Goal: Communication & Community: Answer question/provide support

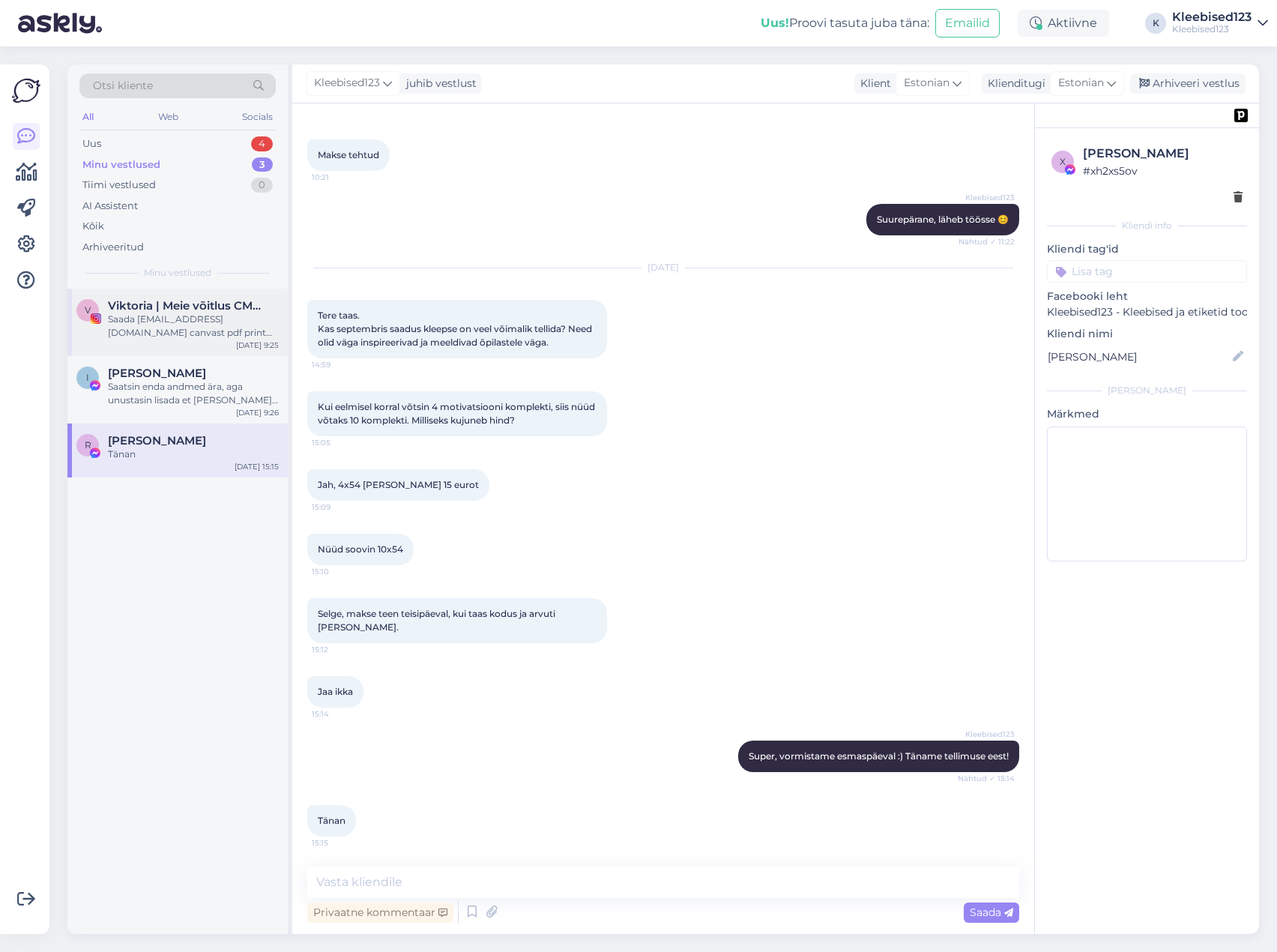
click at [204, 313] on div "Saada [EMAIL_ADDRESS][DOMAIN_NAME] canvast pdf print koos mõõtude ja kogusega, …" at bounding box center [193, 326] width 171 height 27
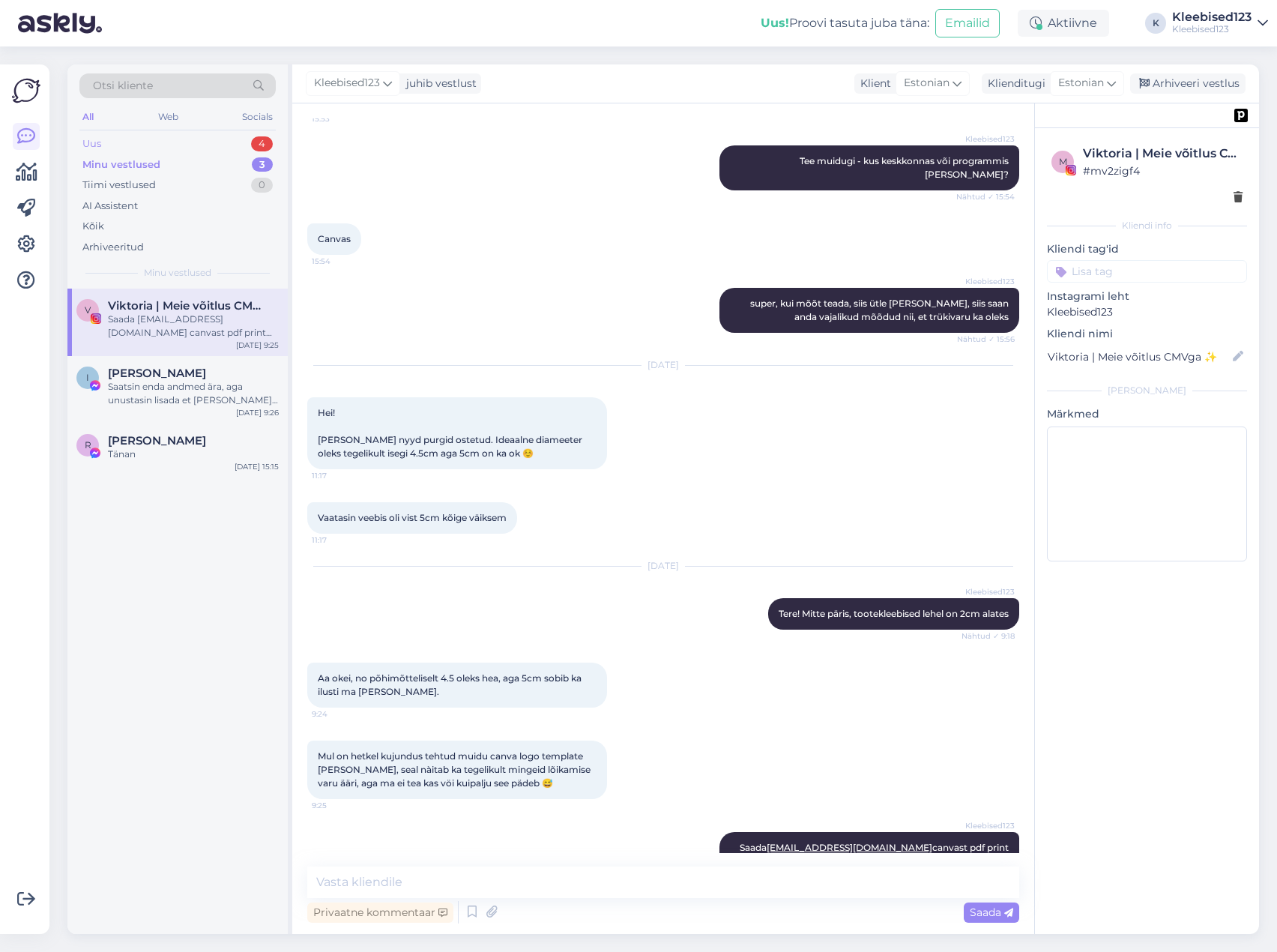
click at [150, 140] on div "Uus 4" at bounding box center [178, 144] width 197 height 21
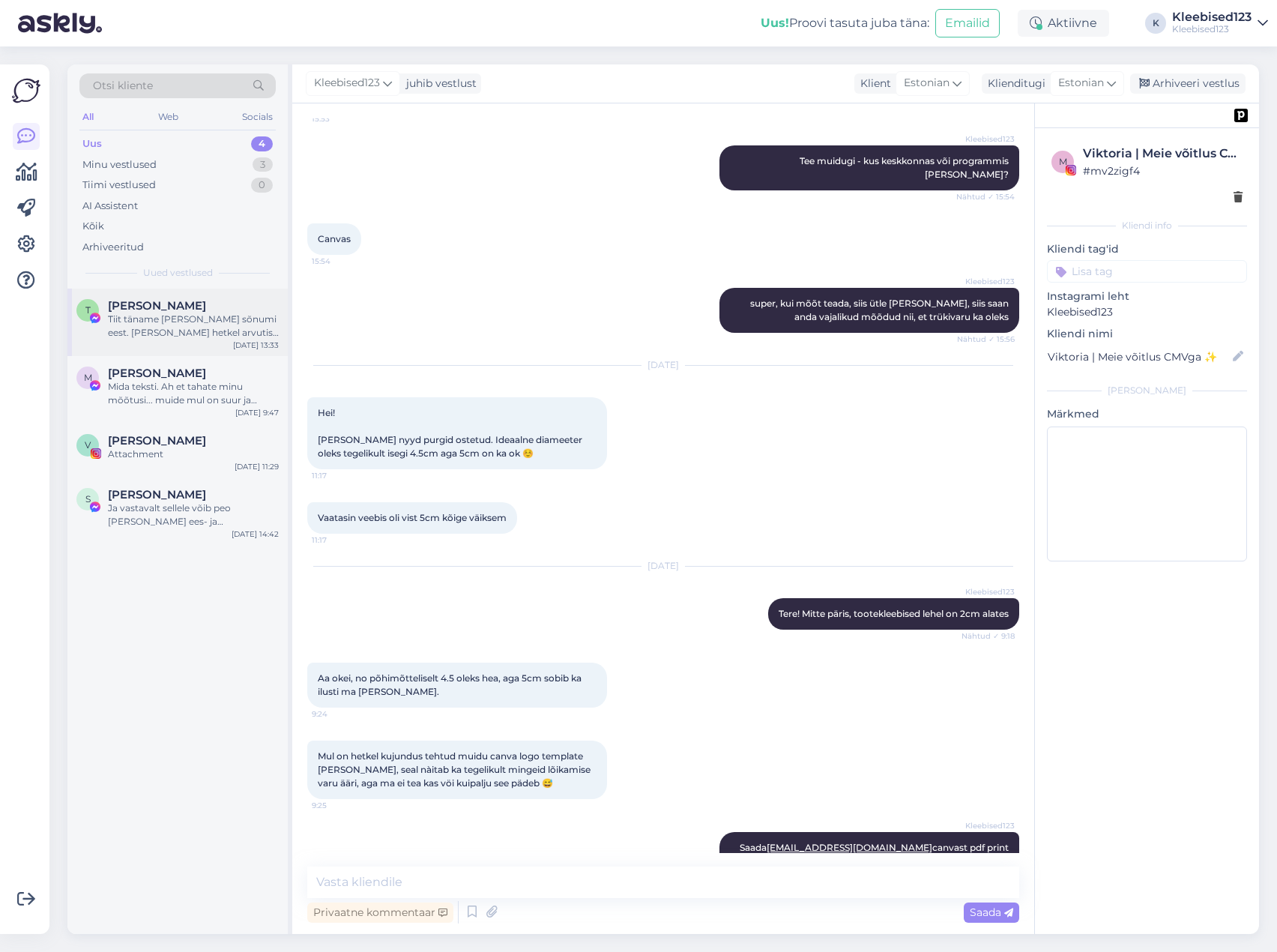
click at [139, 321] on div "Tiit täname [PERSON_NAME] sõnumi eest. [PERSON_NAME] hetkel arvutist eemal ja e…" at bounding box center [193, 326] width 171 height 27
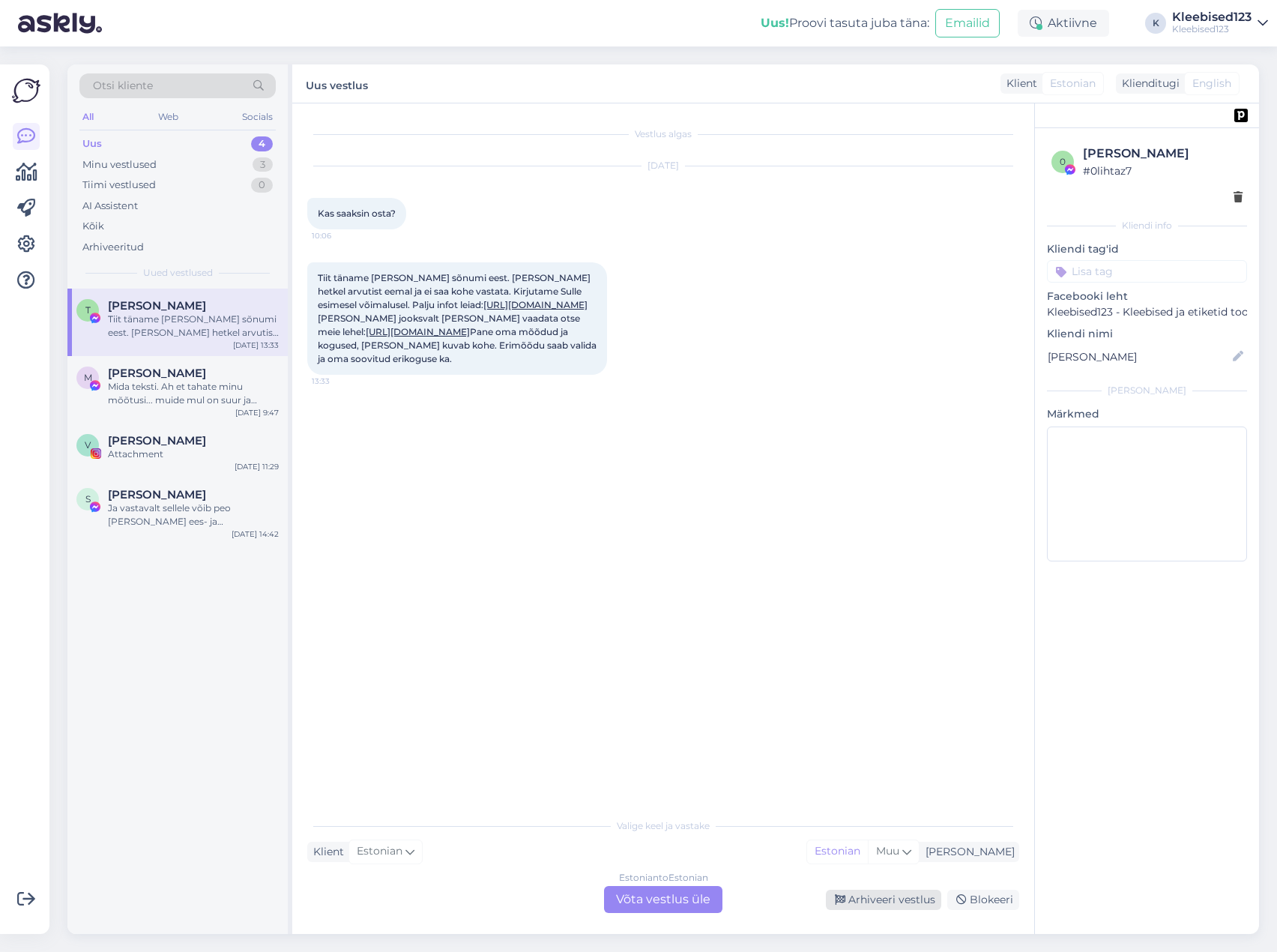
click at [862, 894] on div "Arhiveeri vestlus" at bounding box center [884, 900] width 116 height 20
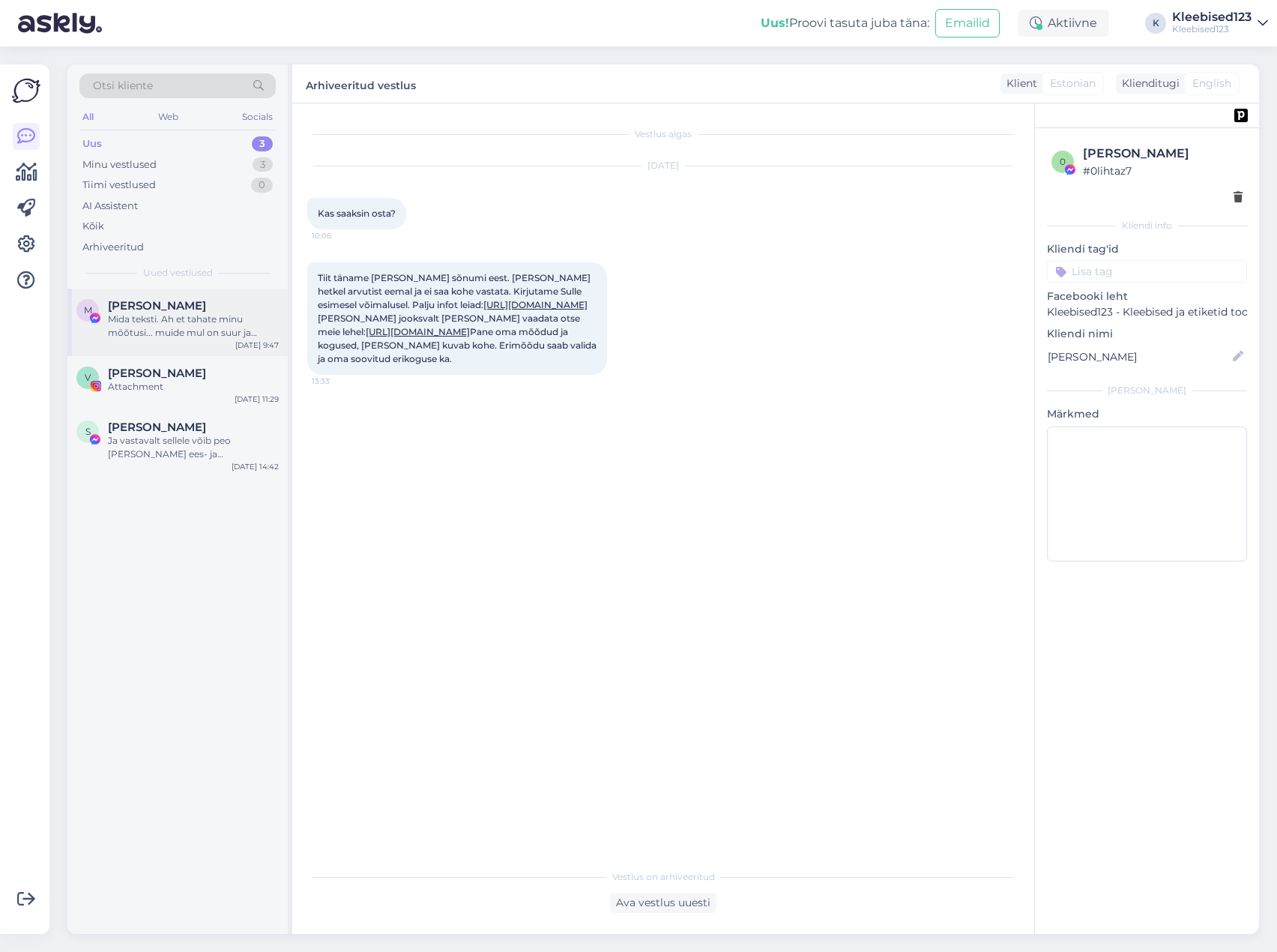
click at [176, 324] on div "Mida teksti. Ah et tahate minu mõõtusi... muide mul on suur ja [PERSON_NAME]." at bounding box center [193, 326] width 171 height 27
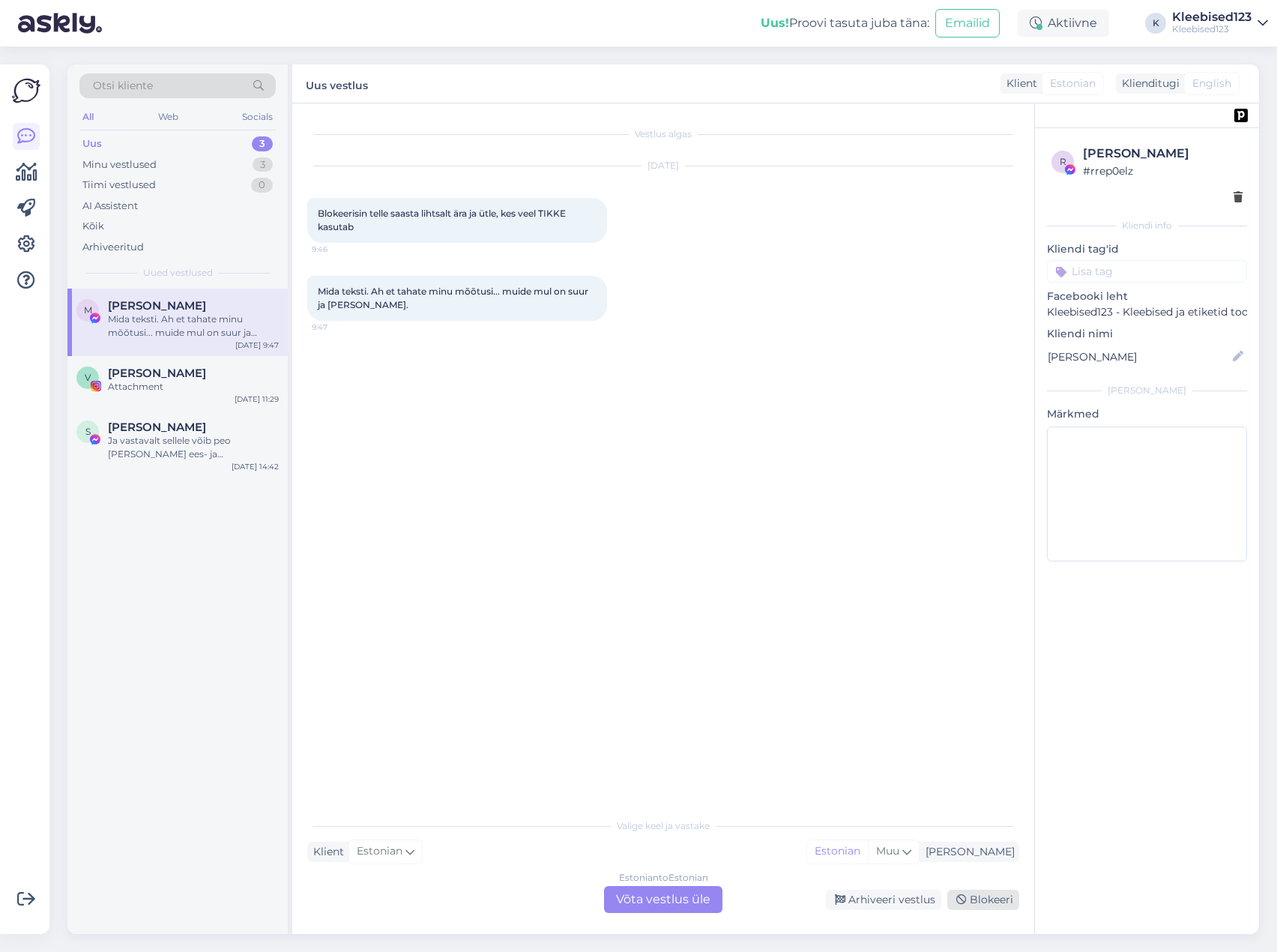
click at [981, 905] on div "Blokeeri" at bounding box center [984, 900] width 72 height 20
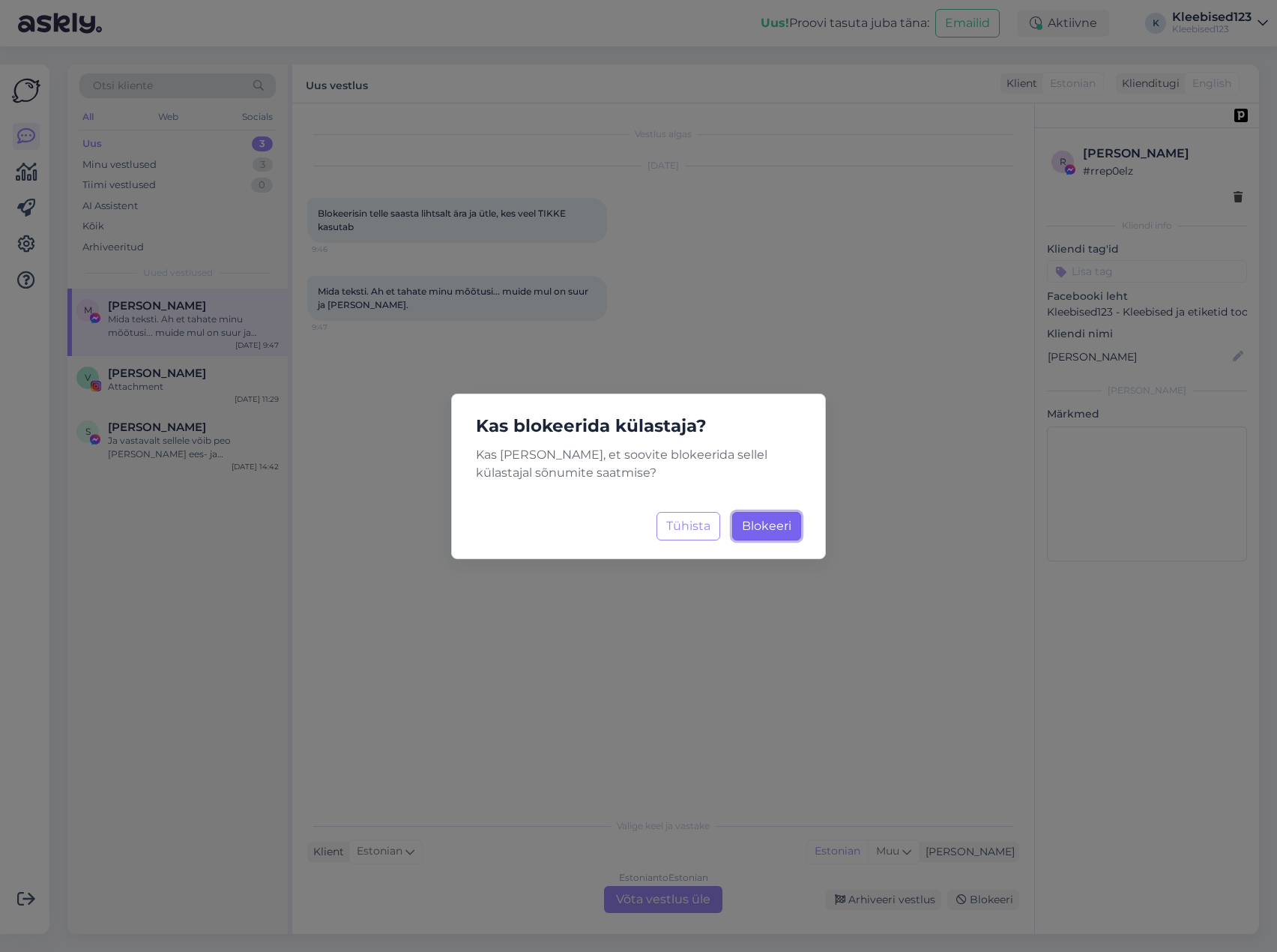
drag, startPoint x: 767, startPoint y: 530, endPoint x: 201, endPoint y: 425, distance: 575.7
click at [767, 529] on span "Blokeeri" at bounding box center [767, 526] width 50 height 14
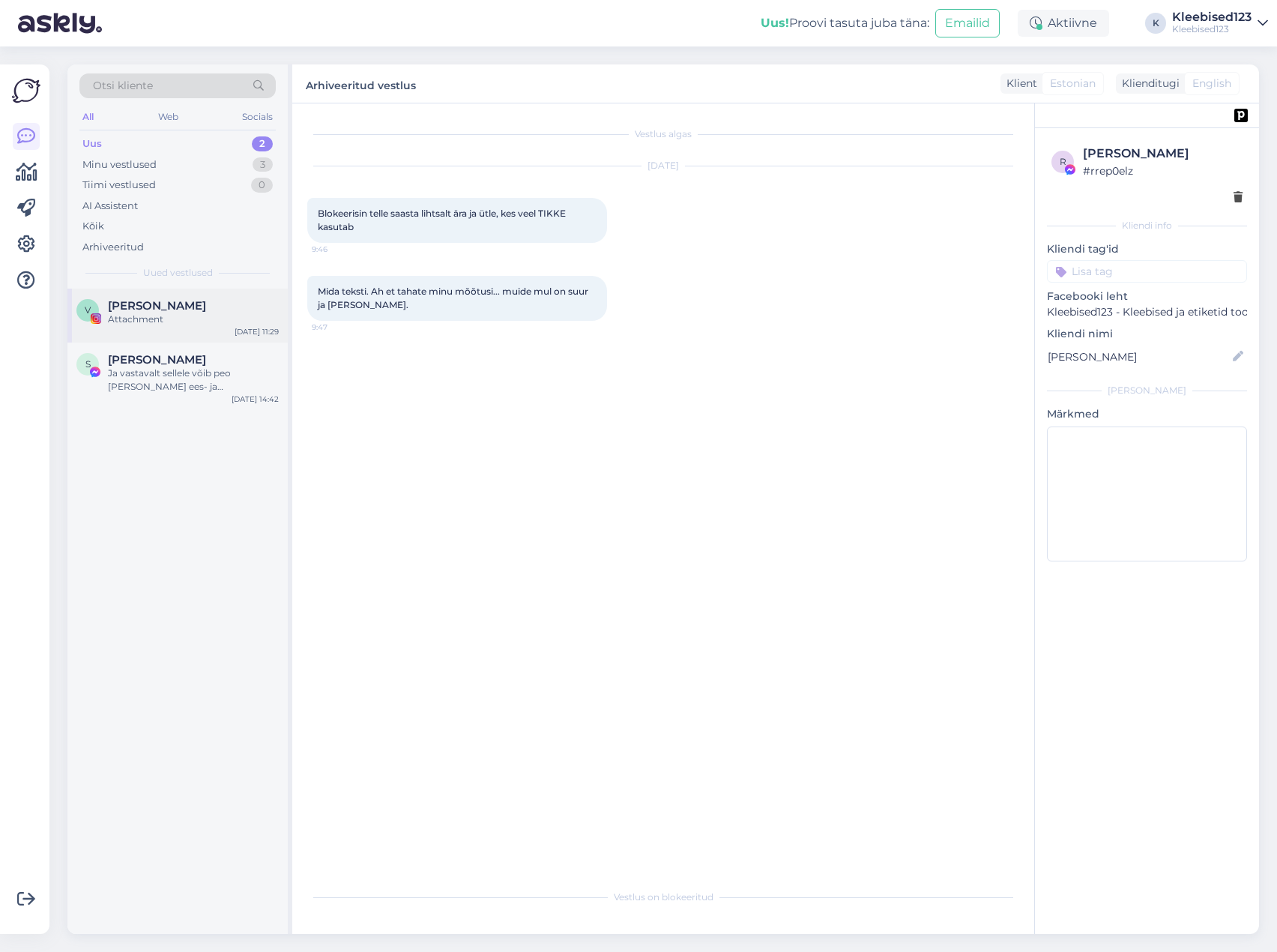
click at [175, 308] on span "[PERSON_NAME]" at bounding box center [156, 305] width 98 height 13
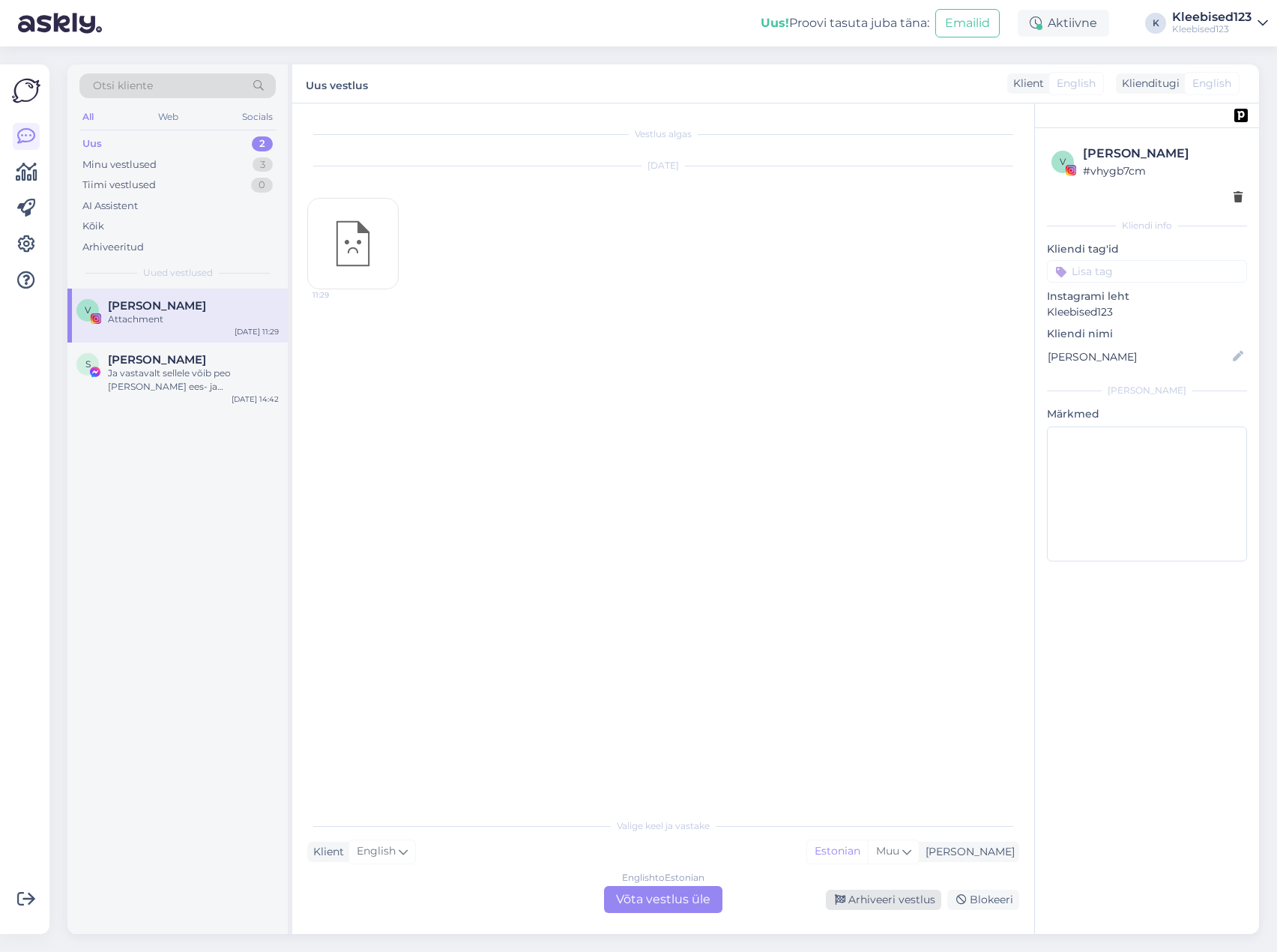
click at [908, 903] on div "Arhiveeri vestlus" at bounding box center [884, 900] width 116 height 20
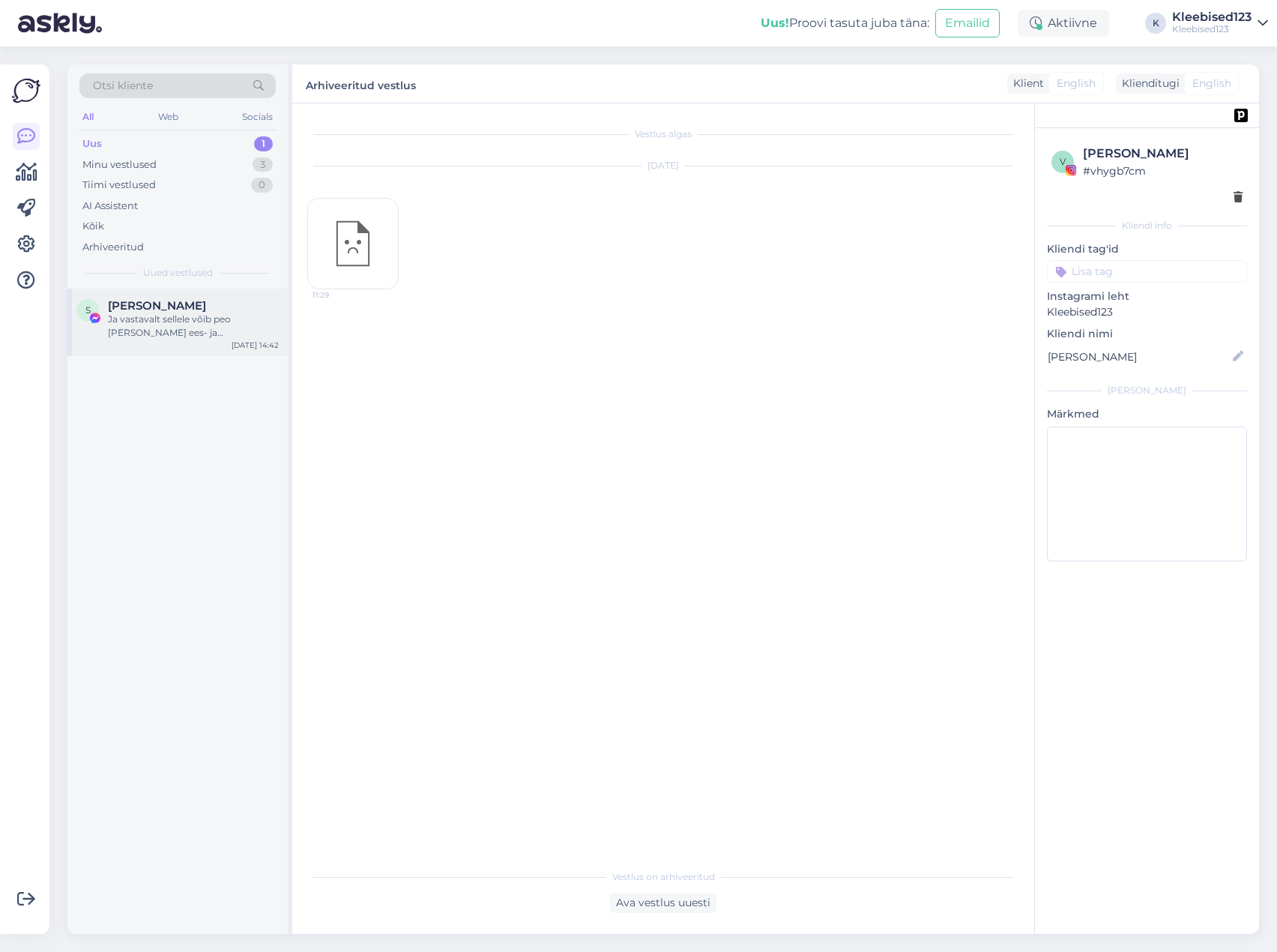
click at [136, 318] on div "Ja vastavalt sellele võib peo [PERSON_NAME] ees- ja perekonnanime järel." at bounding box center [193, 326] width 171 height 27
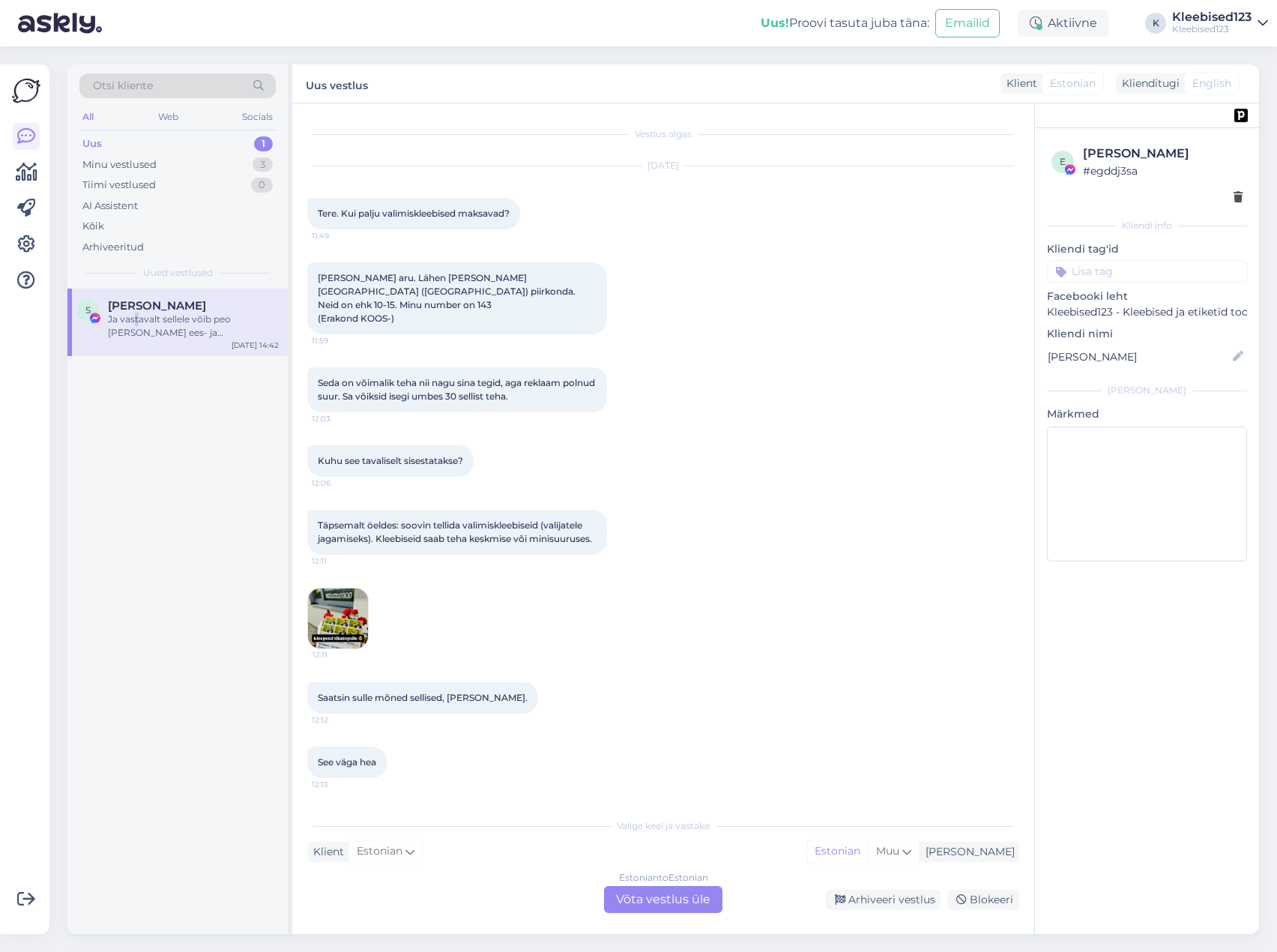
scroll to position [580, 0]
